Goal: Complete application form

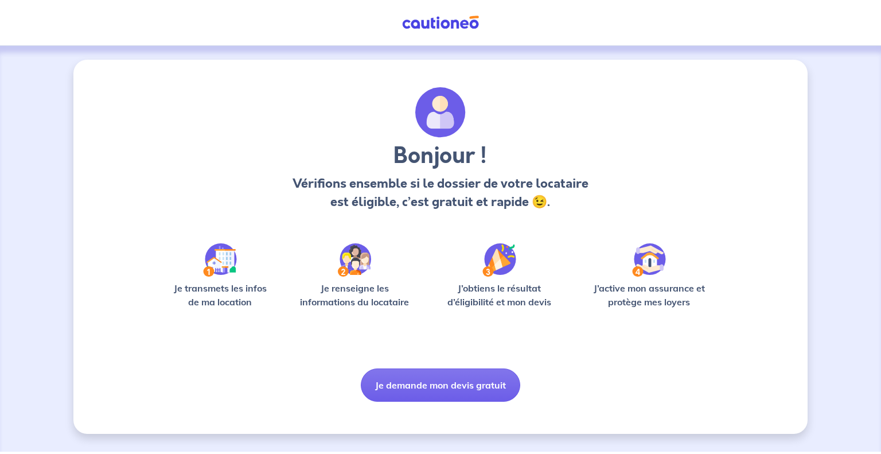
drag, startPoint x: 422, startPoint y: 373, endPoint x: 500, endPoint y: 305, distance: 104.1
click at [500, 305] on div "Bonjour ! Vérifions ensemble si le dossier de votre locataire est éligible, c’e…" at bounding box center [440, 244] width 551 height 314
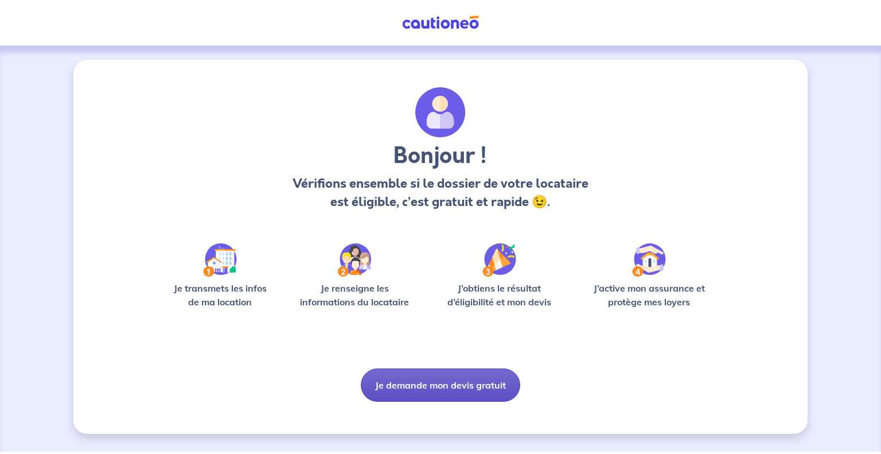
click at [414, 387] on button "Je demande mon devis gratuit" at bounding box center [440, 384] width 159 height 33
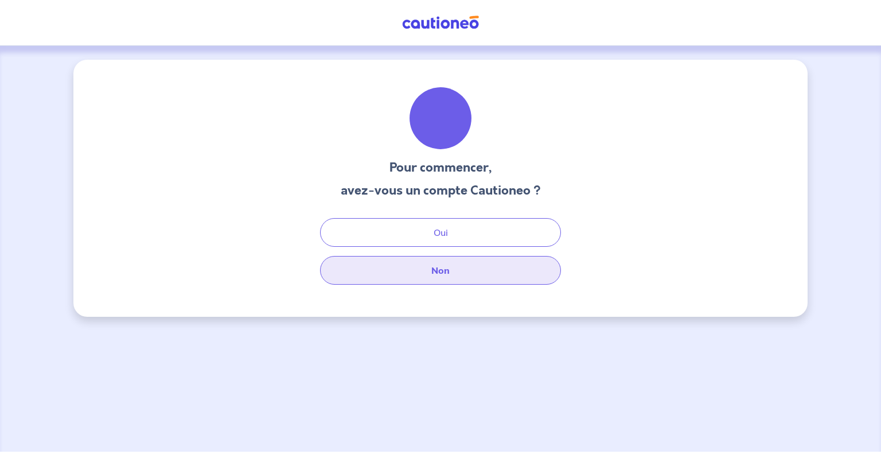
click at [422, 266] on button "Non" at bounding box center [440, 270] width 241 height 29
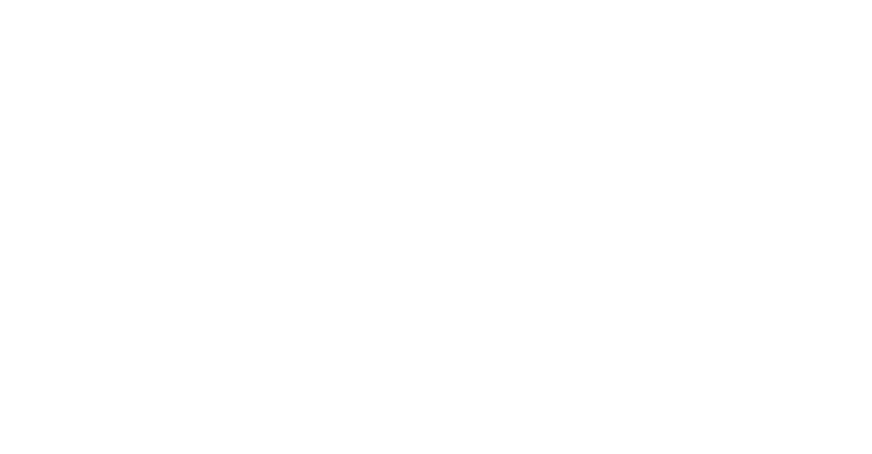
select select "FR"
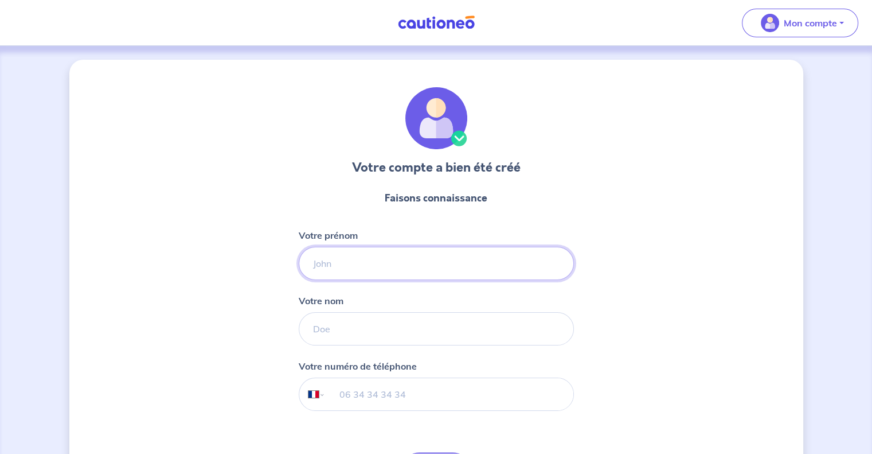
click at [376, 256] on input "Votre prénom" at bounding box center [436, 263] width 275 height 33
type input "[PERSON_NAME]"
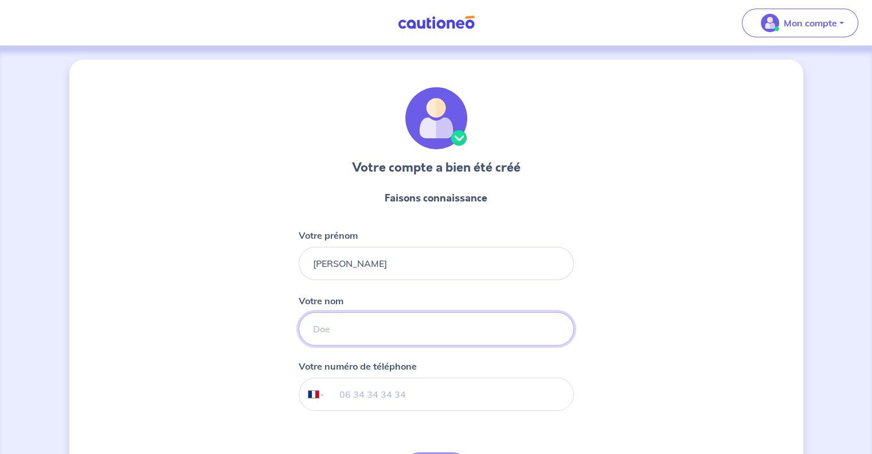
type input "Fockedey"
type input "06 14 28 28 30"
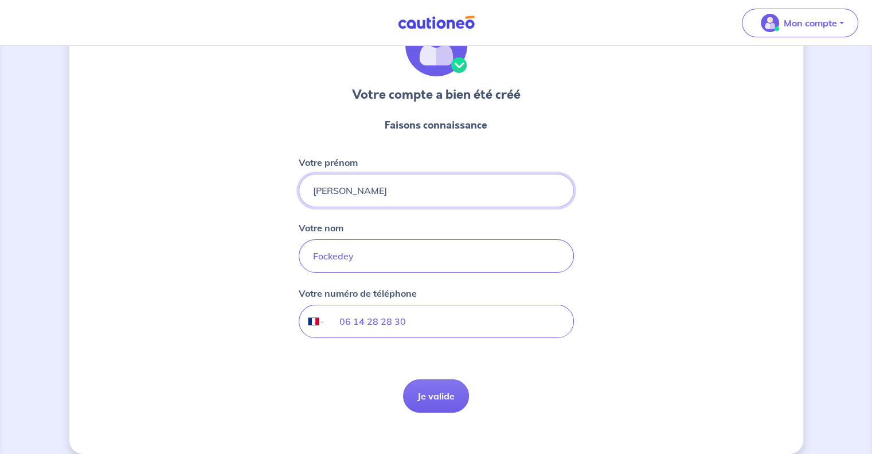
scroll to position [85, 0]
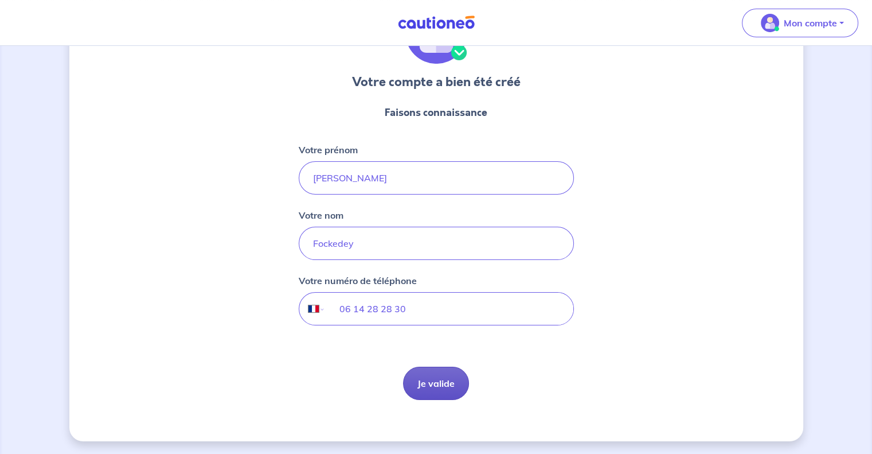
click at [432, 392] on button "Je valide" at bounding box center [436, 382] width 66 height 33
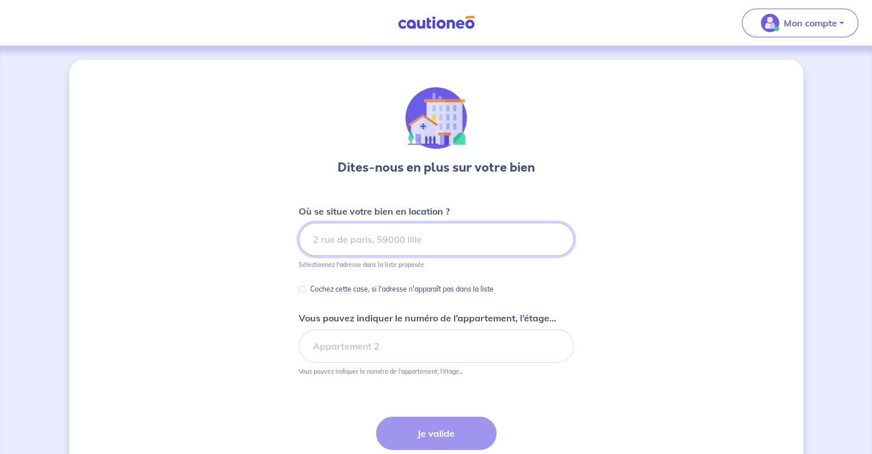
click at [390, 246] on input at bounding box center [436, 239] width 275 height 33
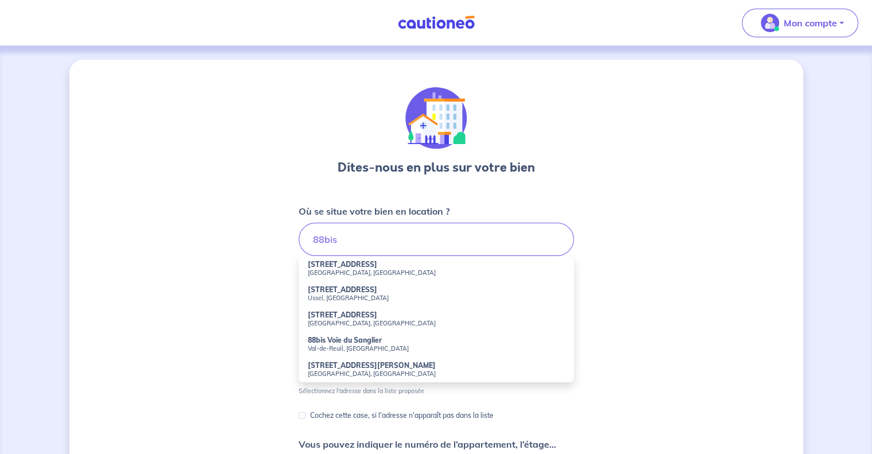
click at [377, 265] on strong "[STREET_ADDRESS]" at bounding box center [342, 264] width 69 height 9
type input "[STREET_ADDRESS]"
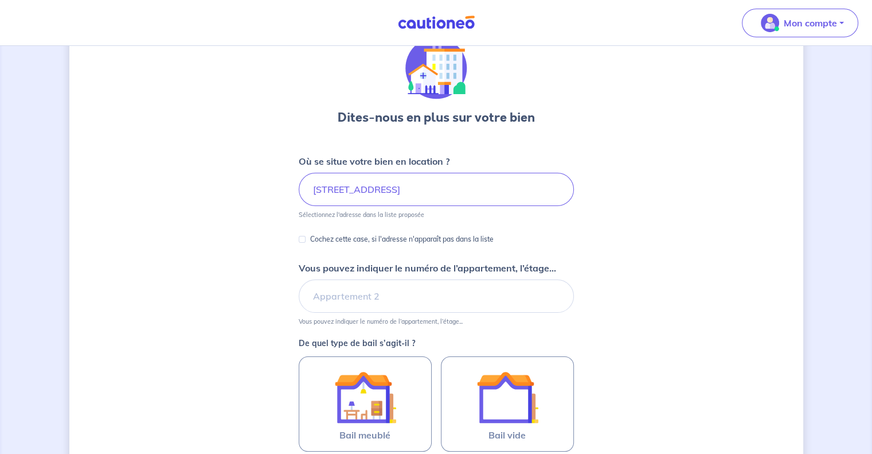
scroll to position [50, 0]
click at [353, 300] on input "Vous pouvez indiquer le numéro de l’appartement, l’étage..." at bounding box center [436, 295] width 275 height 33
type input "4"
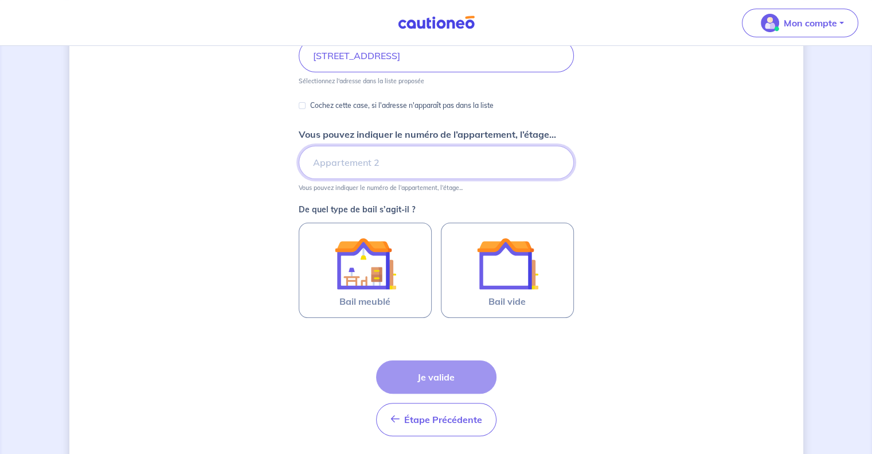
scroll to position [220, 0]
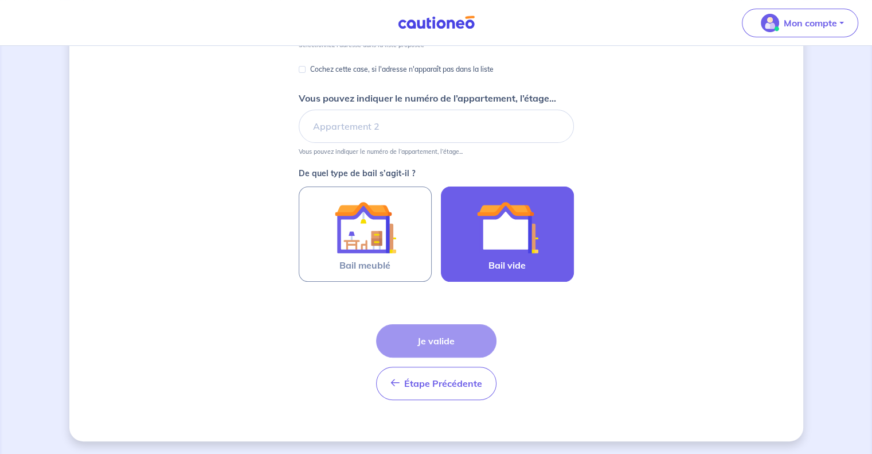
click at [505, 240] on img at bounding box center [508, 227] width 62 height 62
click at [0, 0] on input "Bail vide" at bounding box center [0, 0] width 0 height 0
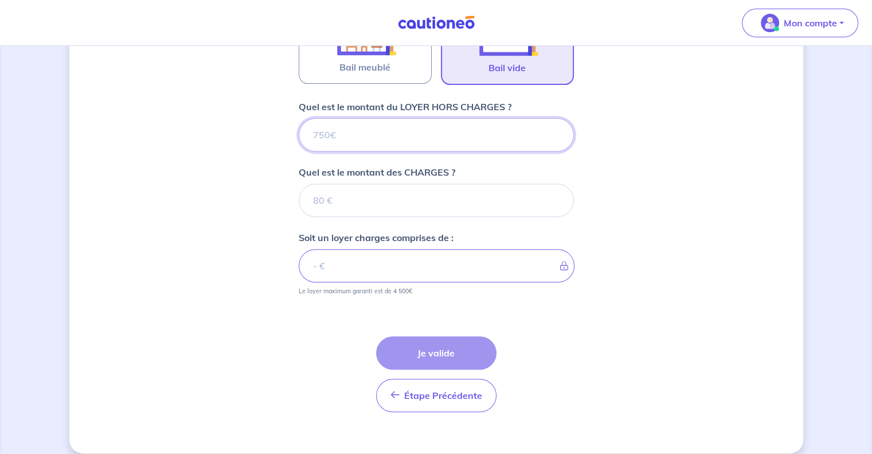
scroll to position [428, 0]
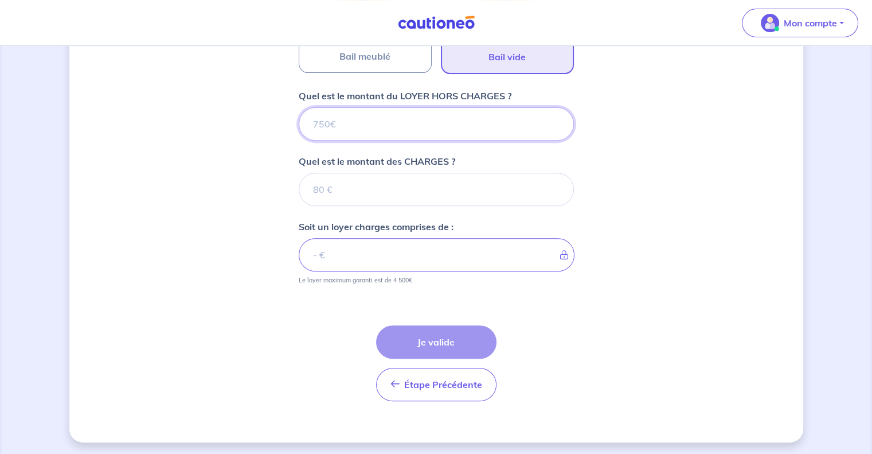
click at [342, 119] on input "Quel est le montant du LOYER HORS CHARGES ?" at bounding box center [436, 123] width 275 height 33
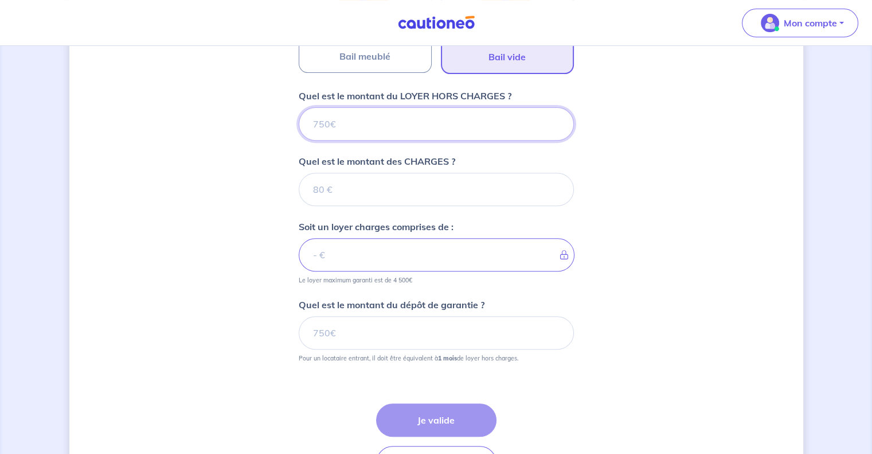
type input "2"
type input "24"
type input "2400"
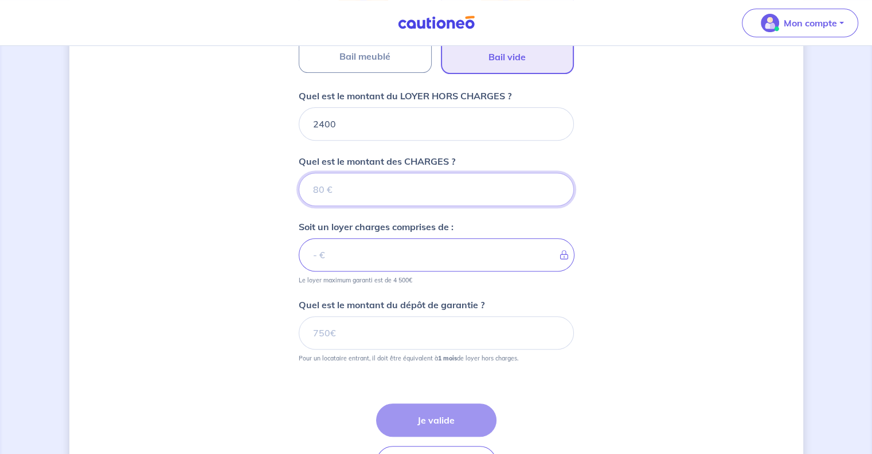
click at [319, 190] on input "Quel est le montant des CHARGES ?" at bounding box center [436, 189] width 275 height 33
type input "28"
type input "2402"
type input "285"
type input "2685"
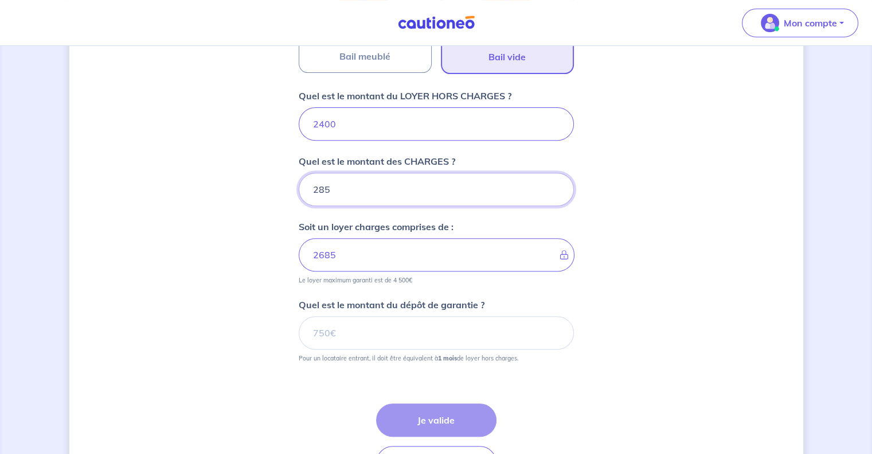
type input "285"
click at [504, 295] on form "Où se situe votre bien en location ? [STREET_ADDRESS] Sélectionnez l'adresse da…" at bounding box center [436, 132] width 275 height 712
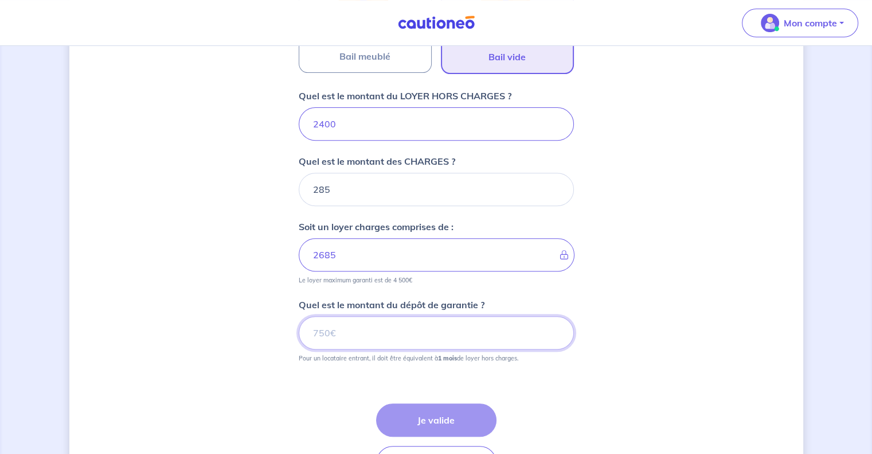
click at [446, 327] on input "Quel est le montant du dépôt de garantie ?" at bounding box center [436, 332] width 275 height 33
type input "2400"
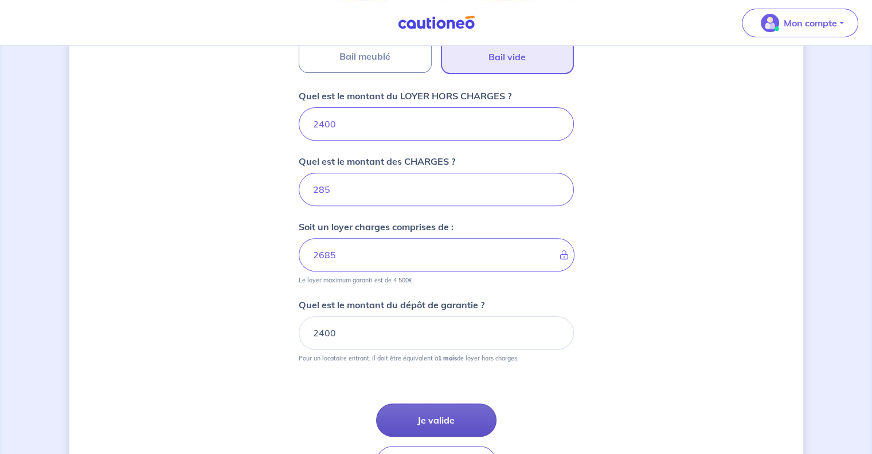
click at [436, 419] on button "Je valide" at bounding box center [436, 419] width 120 height 33
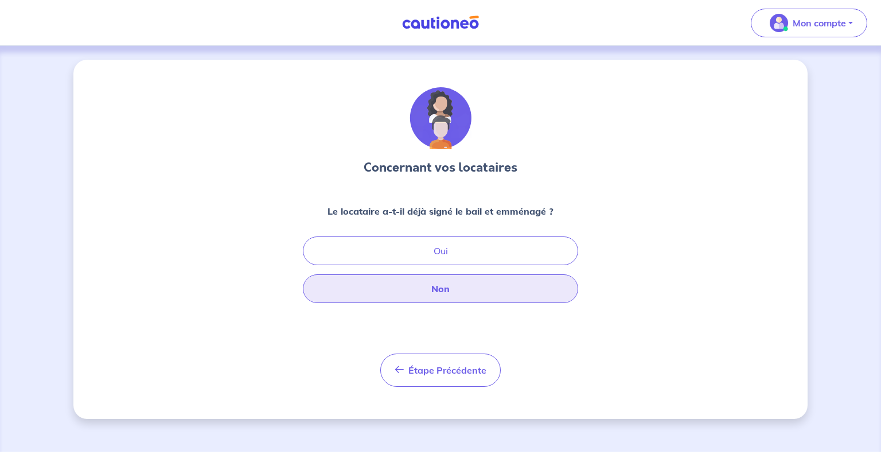
click at [434, 284] on button "Non" at bounding box center [440, 288] width 275 height 29
